Goal: Find specific page/section: Find specific page/section

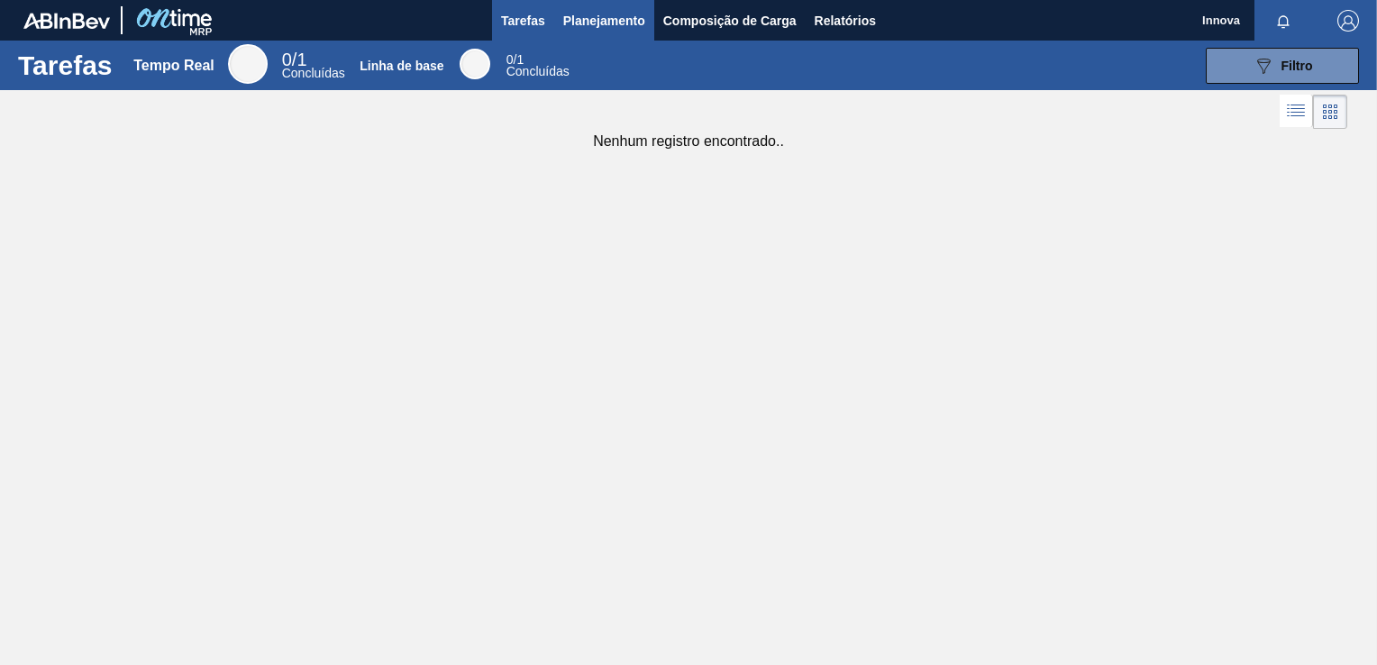
click at [614, 19] on span "Planejamento" at bounding box center [604, 21] width 82 height 22
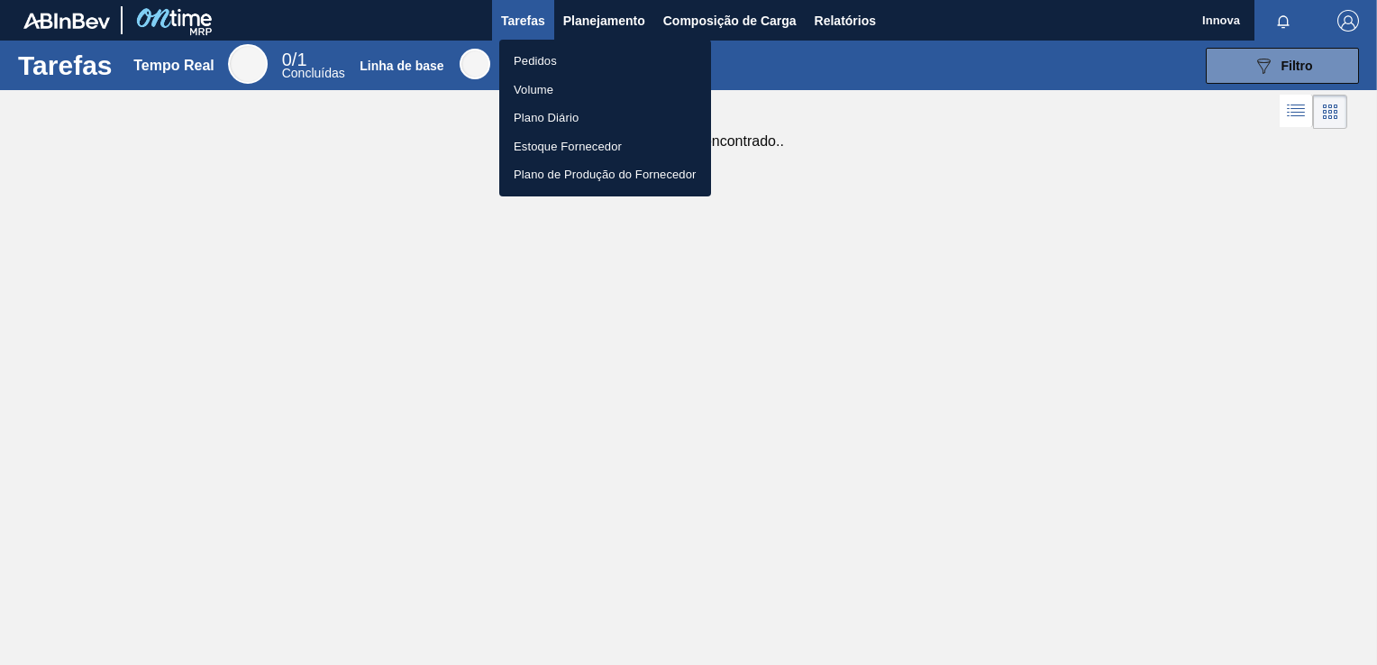
click at [552, 57] on li "Pedidos" at bounding box center [605, 61] width 212 height 29
